Goal: Task Accomplishment & Management: Understand process/instructions

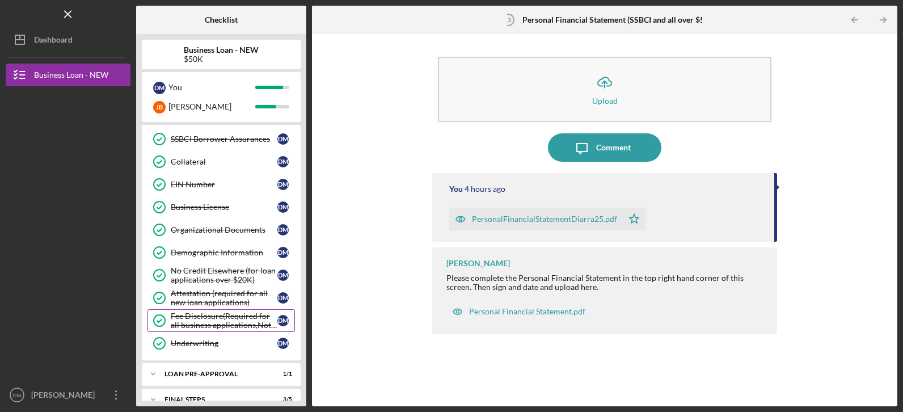
scroll to position [318, 0]
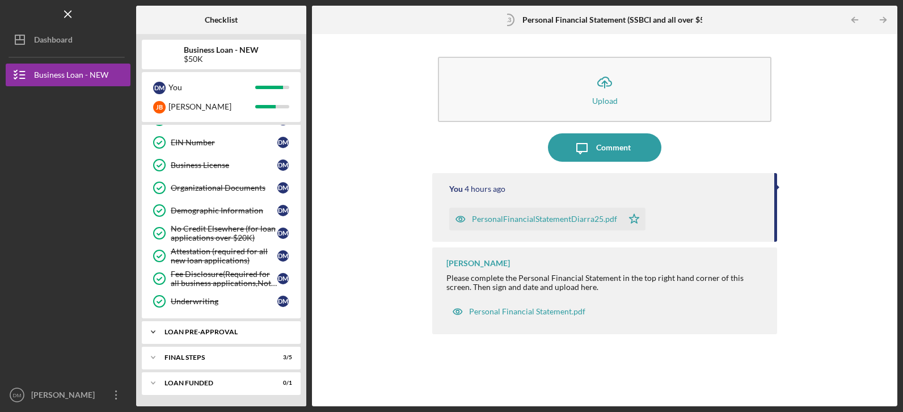
drag, startPoint x: 152, startPoint y: 329, endPoint x: 159, endPoint y: 342, distance: 14.7
click at [152, 329] on icon "Icon/Expander" at bounding box center [153, 332] width 23 height 23
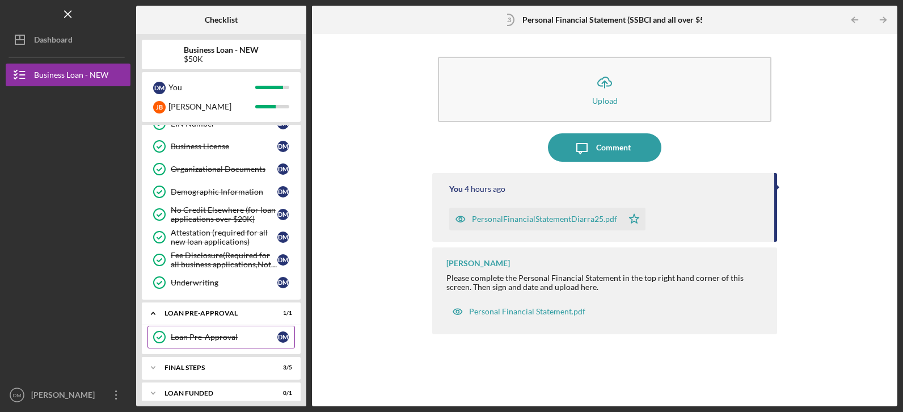
scroll to position [347, 0]
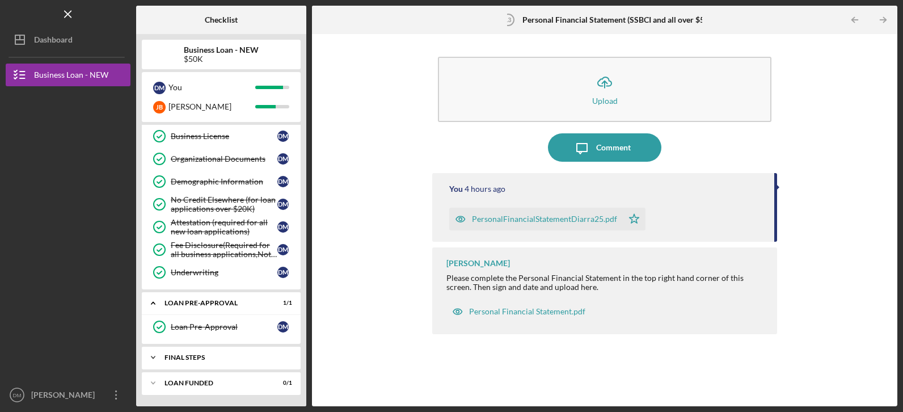
click at [153, 357] on icon "Icon/Expander" at bounding box center [153, 357] width 23 height 23
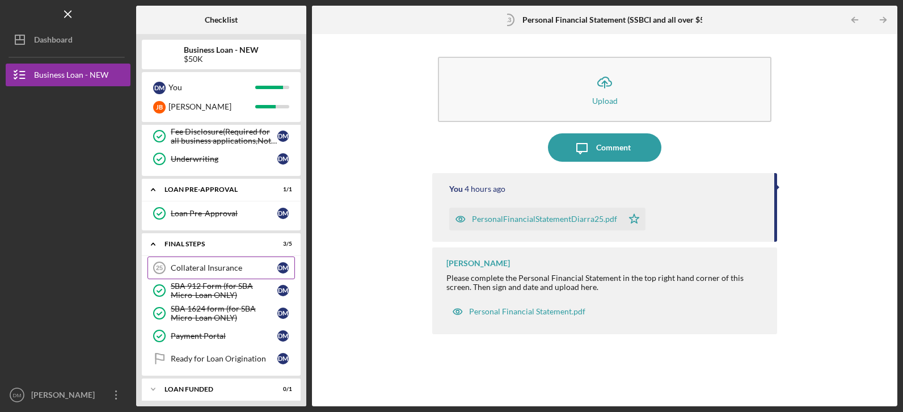
click at [212, 271] on div "Collateral Insurance" at bounding box center [224, 267] width 107 height 9
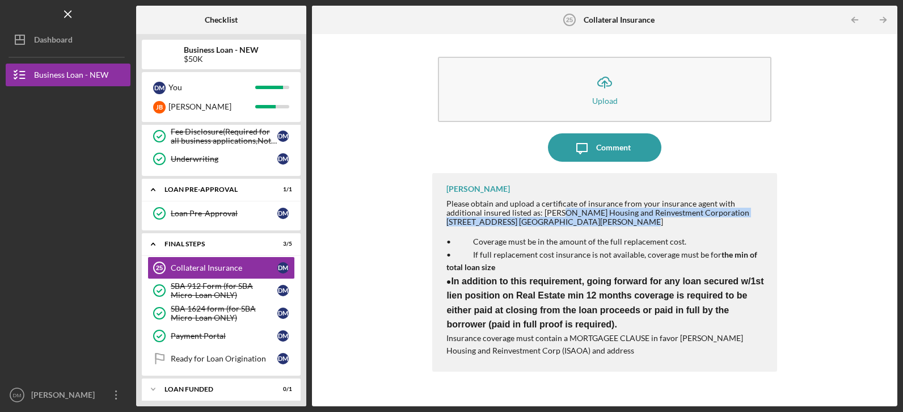
drag, startPoint x: 563, startPoint y: 221, endPoint x: 524, endPoint y: 214, distance: 39.7
click at [524, 214] on div "Please obtain and upload a certificate of insurance from your insurance agent w…" at bounding box center [606, 212] width 319 height 27
drag, startPoint x: 524, startPoint y: 214, endPoint x: 559, endPoint y: 224, distance: 36.5
click at [559, 224] on div "Please obtain and upload a certificate of insurance from your insurance agent w…" at bounding box center [606, 212] width 319 height 27
drag, startPoint x: 559, startPoint y: 224, endPoint x: 534, endPoint y: 217, distance: 26.6
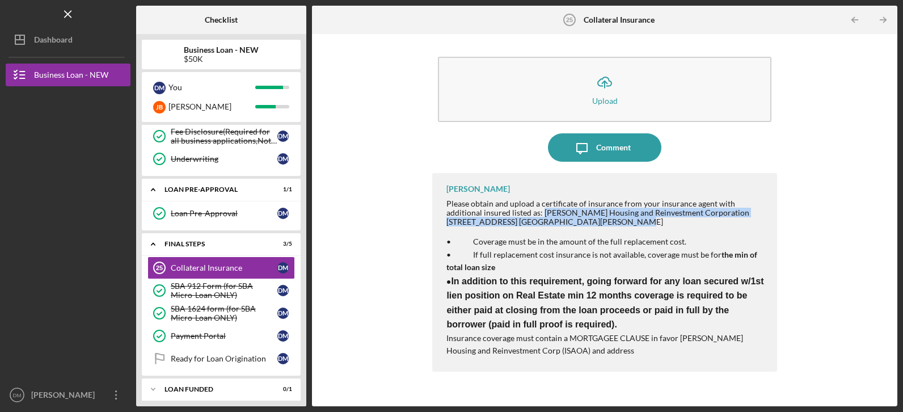
copy div "[PERSON_NAME] Housing and Reinvestment Corporation [STREET_ADDRESS] [GEOGRAPHIC…"
